Goal: Task Accomplishment & Management: Manage account settings

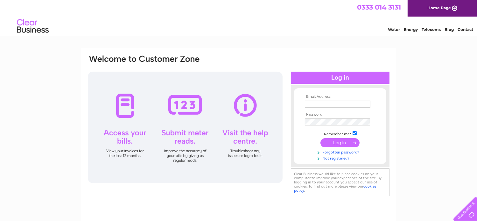
click at [311, 103] on input "text" at bounding box center [338, 104] width 66 height 7
type input "sally.adam@yahoo.com"
click at [340, 143] on input "submit" at bounding box center [340, 142] width 39 height 9
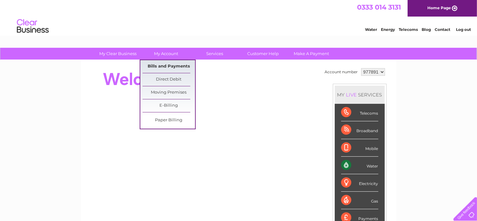
click at [163, 63] on link "Bills and Payments" at bounding box center [169, 66] width 53 height 13
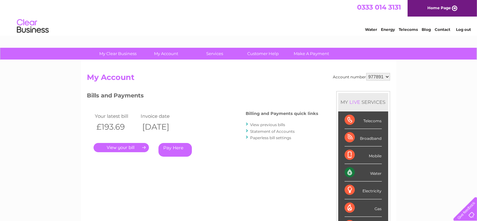
click at [267, 125] on link "View previous bills" at bounding box center [268, 124] width 35 height 5
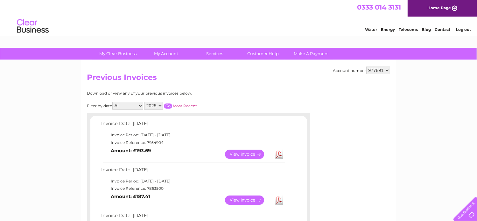
click at [466, 29] on link "Log out" at bounding box center [463, 29] width 15 height 5
